Goal: Navigation & Orientation: Find specific page/section

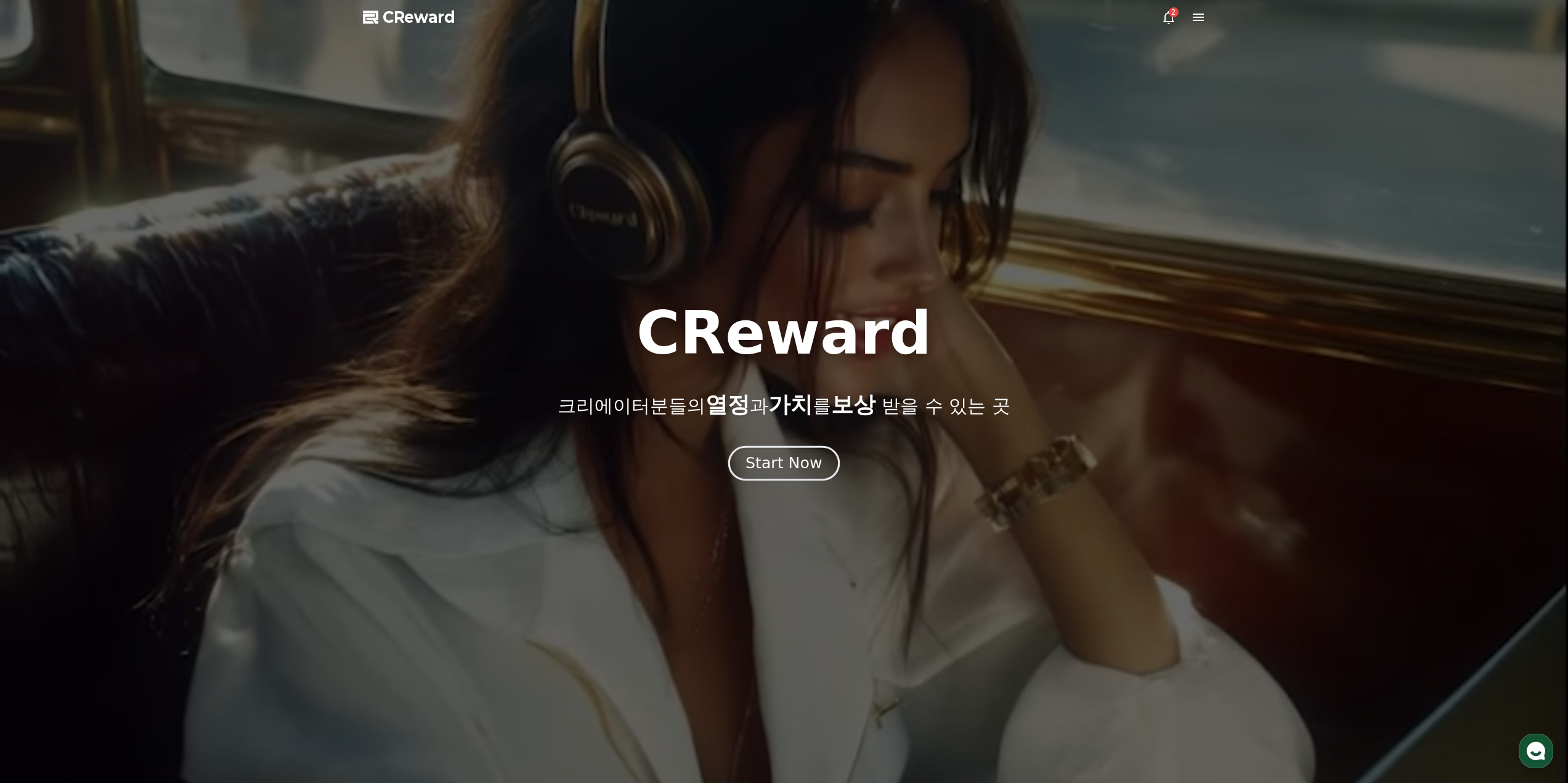
click at [793, 455] on div "Start Now" at bounding box center [783, 463] width 76 height 21
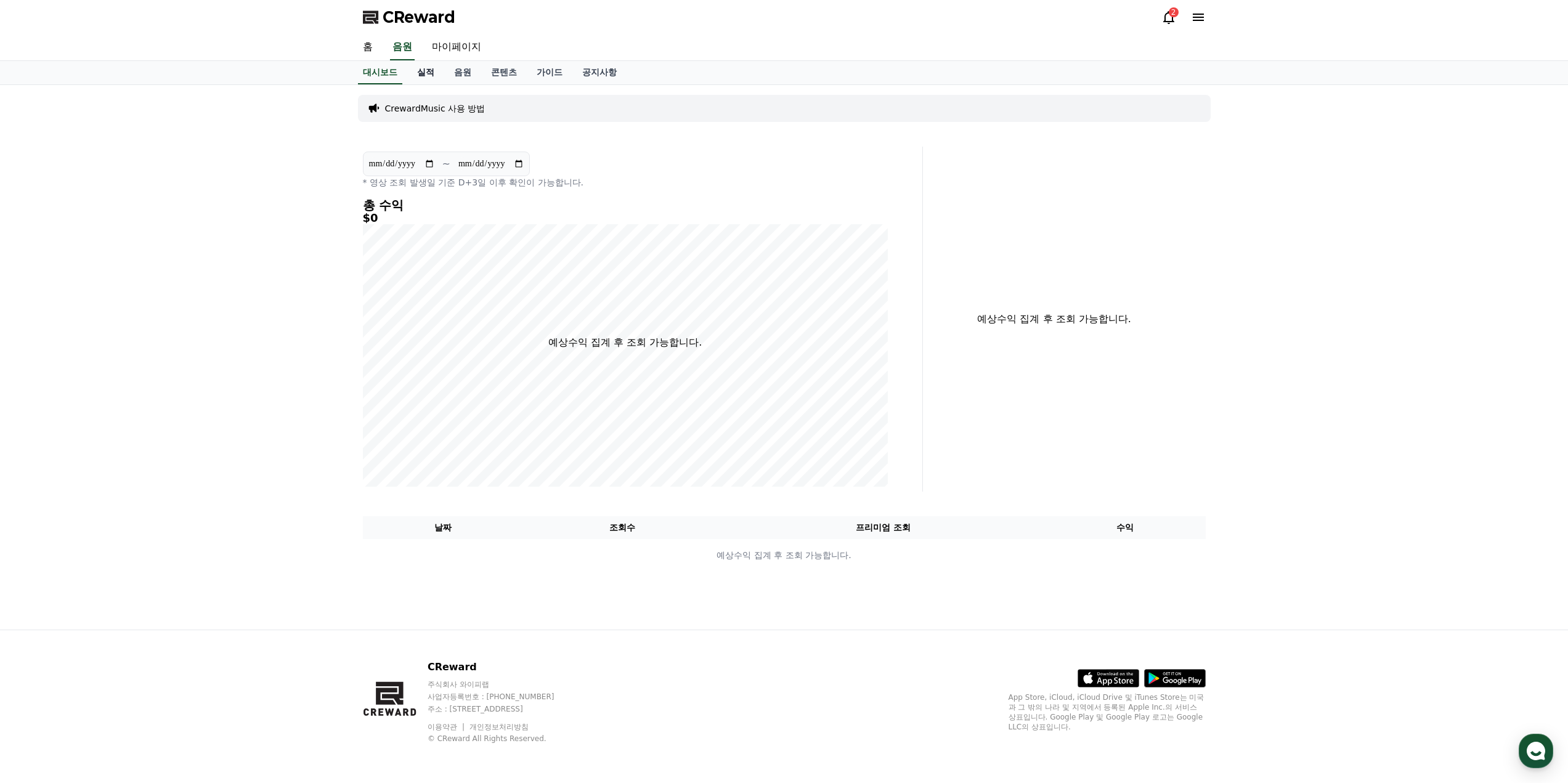
click at [423, 73] on link "실적" at bounding box center [426, 72] width 37 height 23
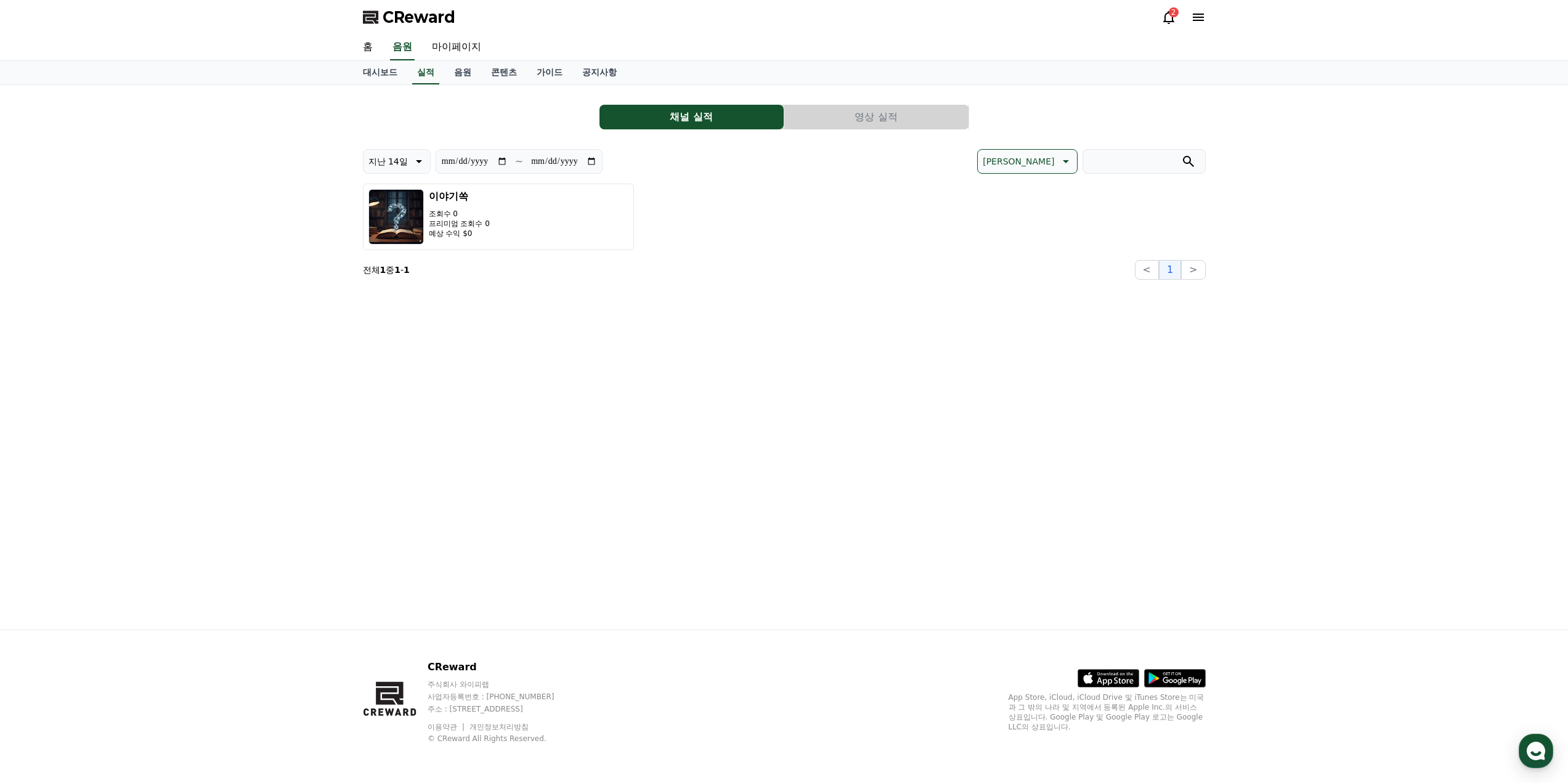
click at [887, 125] on button "영상 실적" at bounding box center [876, 117] width 184 height 25
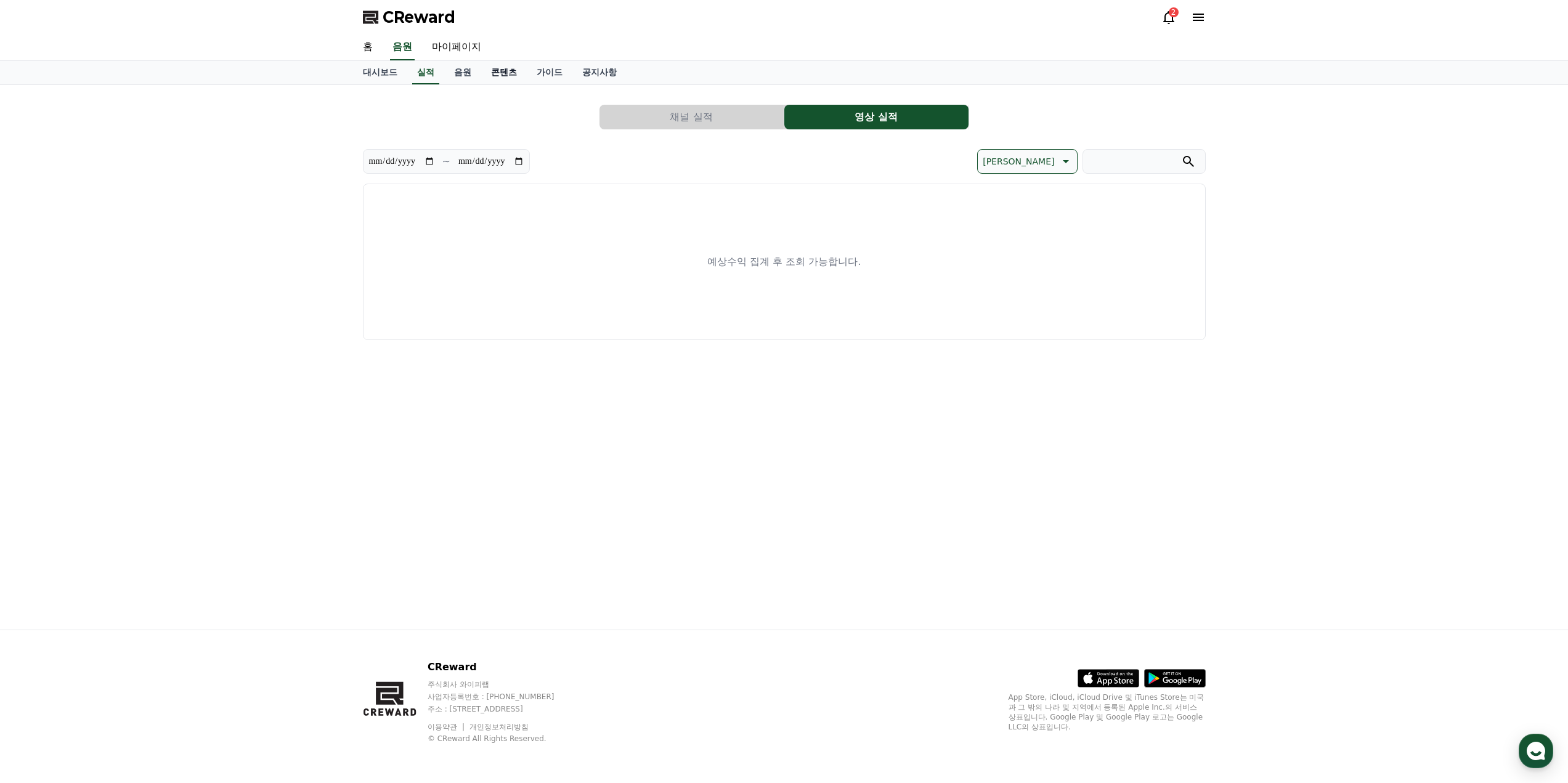
click at [481, 70] on link "콘텐츠" at bounding box center [503, 72] width 45 height 23
click at [464, 69] on link "음원" at bounding box center [463, 72] width 37 height 23
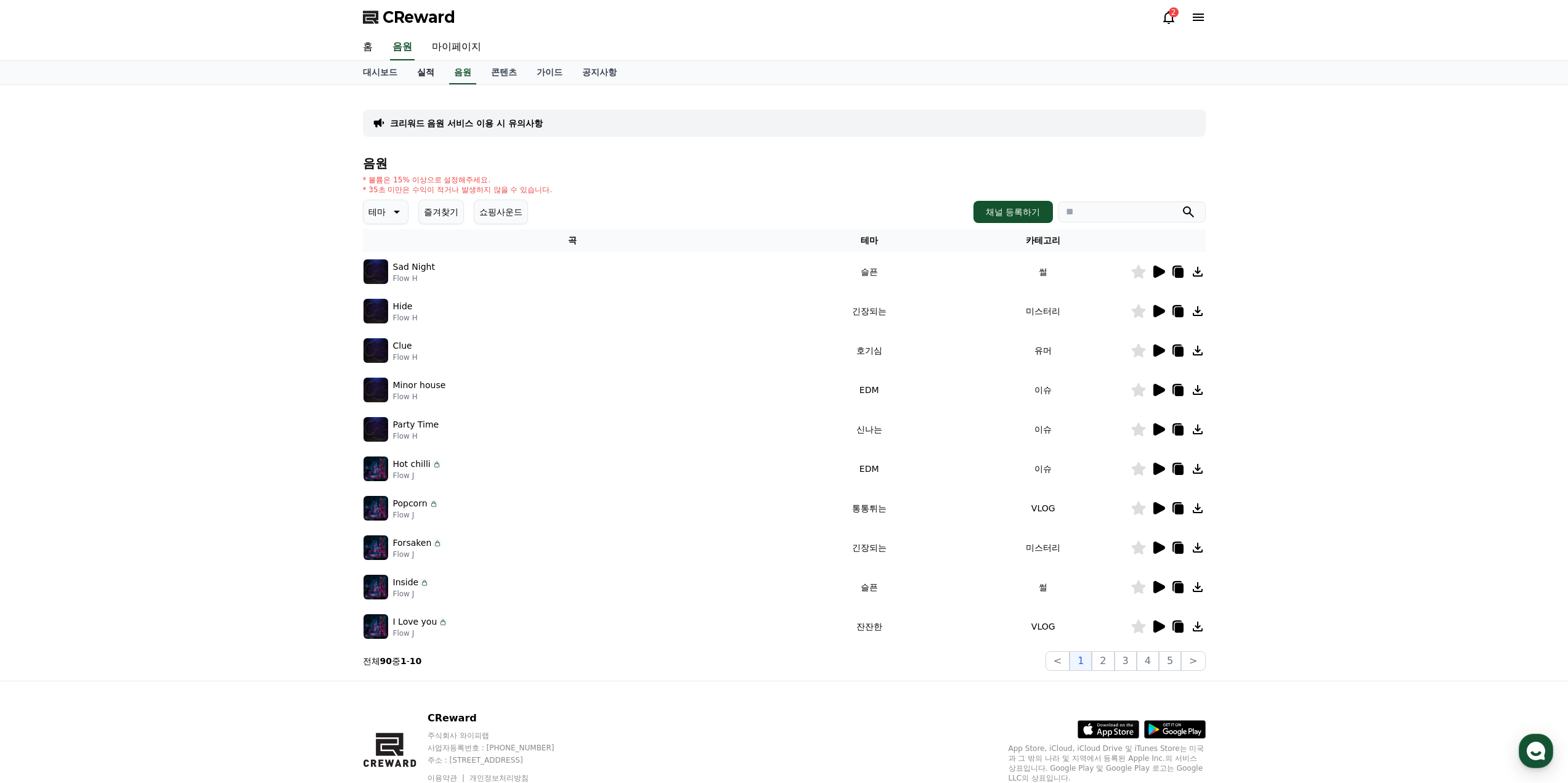
click at [442, 73] on link "실적" at bounding box center [426, 72] width 37 height 23
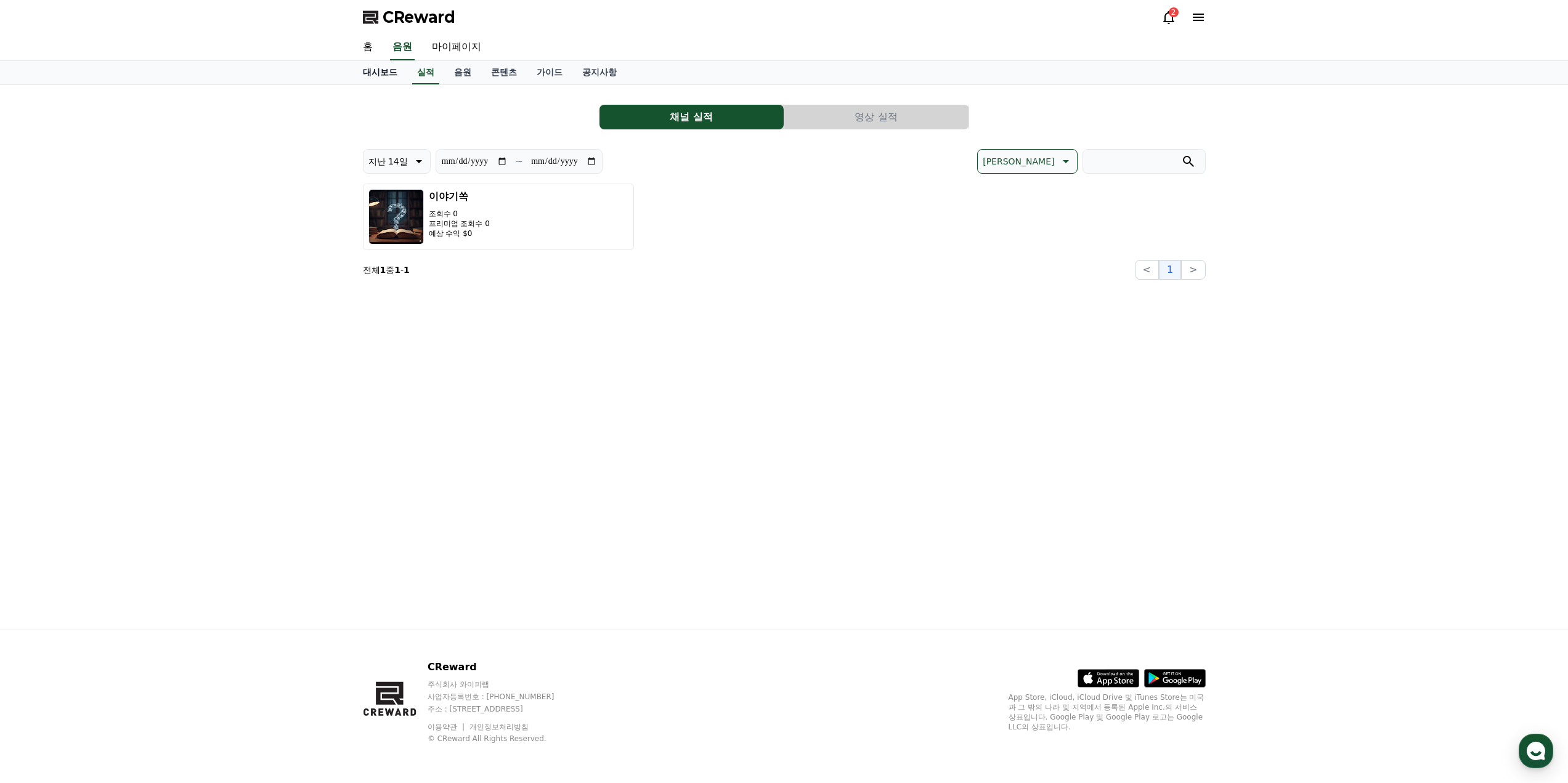
click at [375, 73] on link "대시보드" at bounding box center [380, 72] width 55 height 23
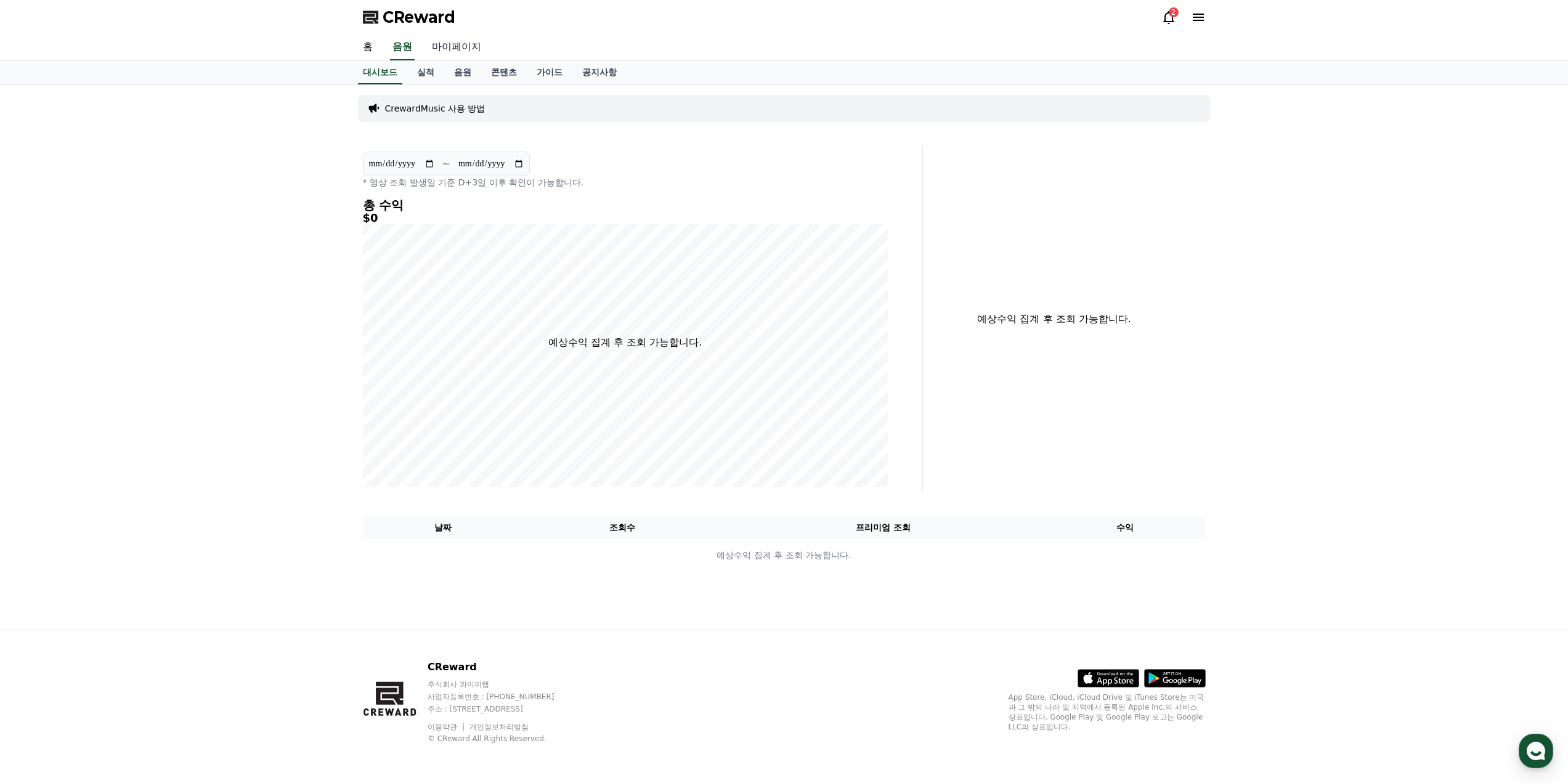
click at [437, 42] on link "마이페이지" at bounding box center [457, 48] width 69 height 26
select select "**********"
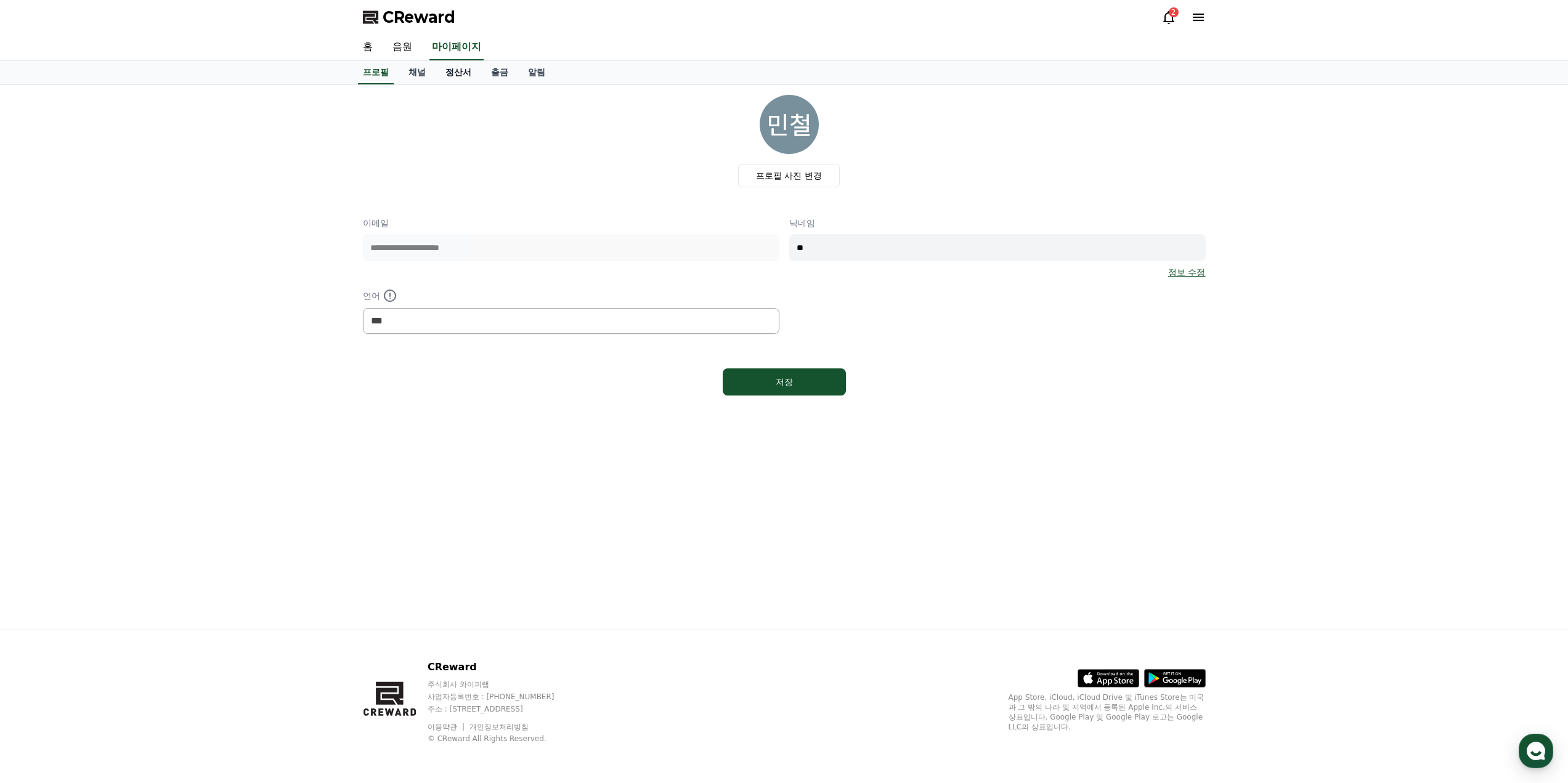
click at [436, 73] on link "정산서" at bounding box center [458, 72] width 45 height 23
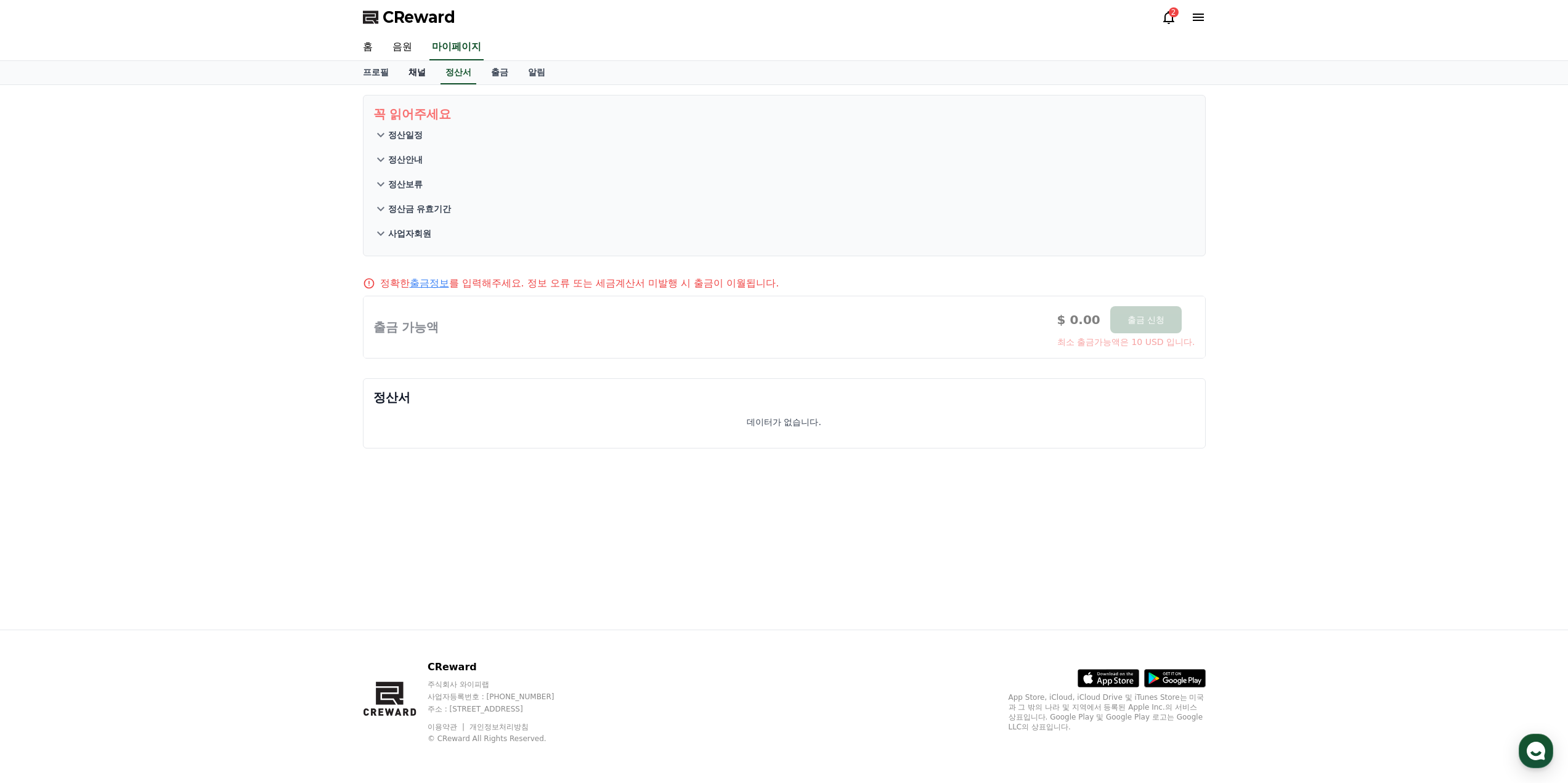
click at [409, 74] on link "채널" at bounding box center [417, 72] width 37 height 23
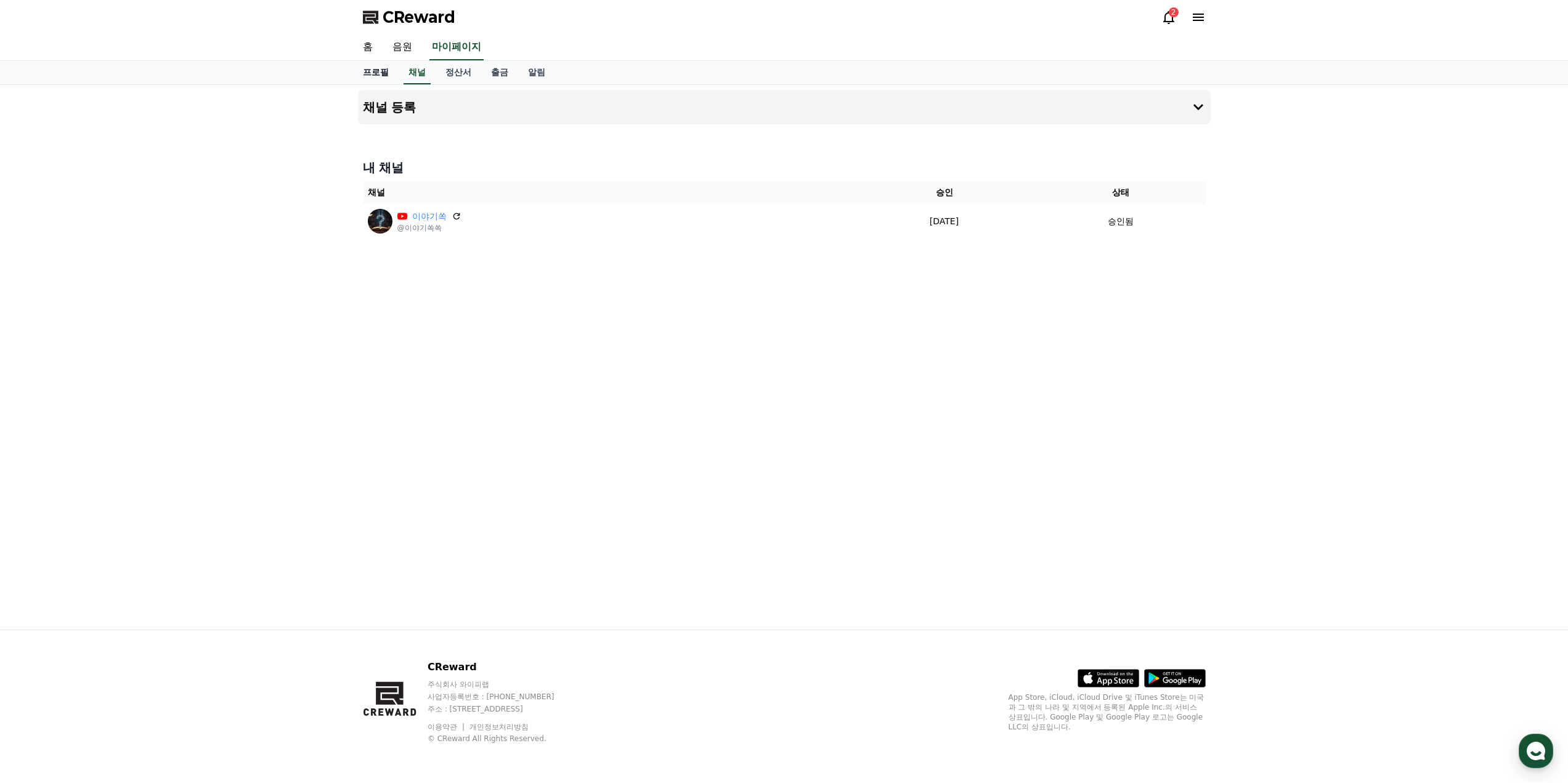
click at [382, 76] on link "프로필" at bounding box center [375, 72] width 45 height 23
select select "**********"
